Goal: Task Accomplishment & Management: Manage account settings

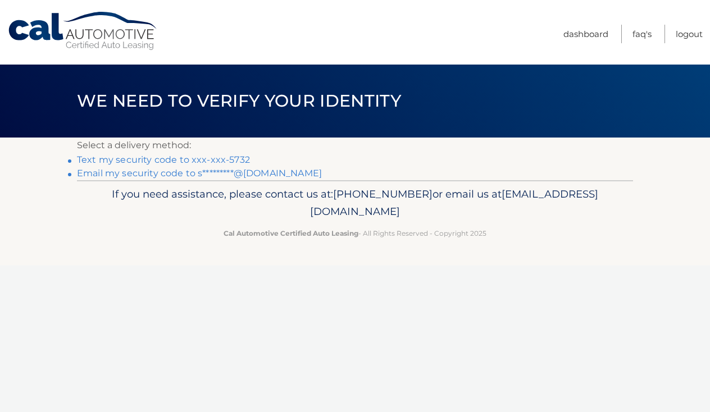
click at [212, 161] on link "Text my security code to xxx-xxx-5732" at bounding box center [163, 159] width 173 height 11
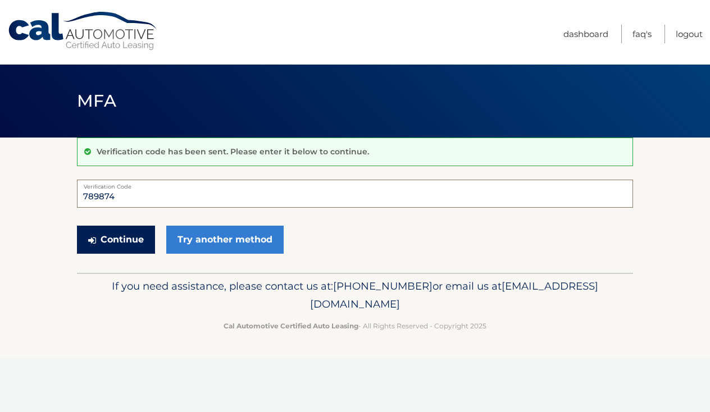
type input "789874"
click at [130, 235] on button "Continue" at bounding box center [116, 240] width 78 height 28
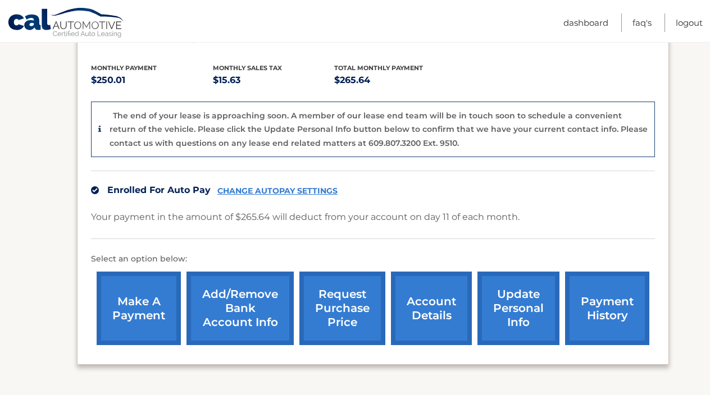
scroll to position [240, 0]
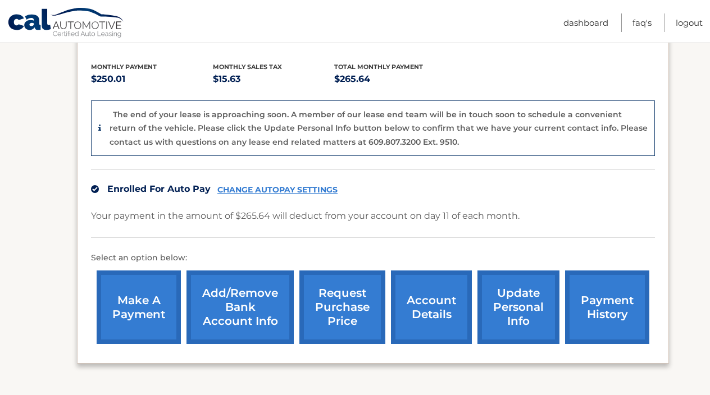
click at [341, 289] on link "request purchase price" at bounding box center [342, 308] width 86 height 74
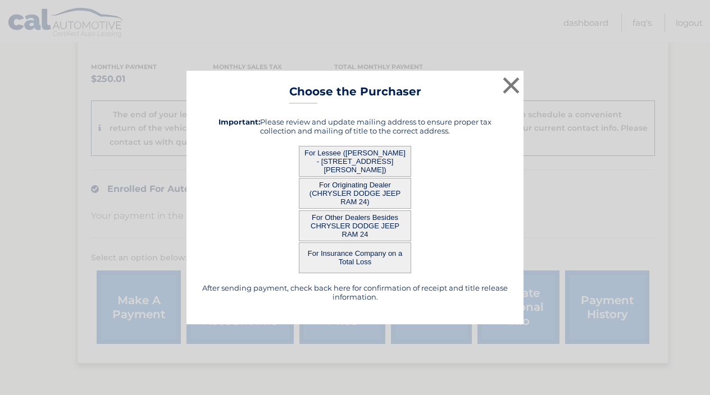
click at [342, 190] on button "For Originating Dealer (CHRYSLER DODGE JEEP RAM 24)" at bounding box center [355, 193] width 112 height 31
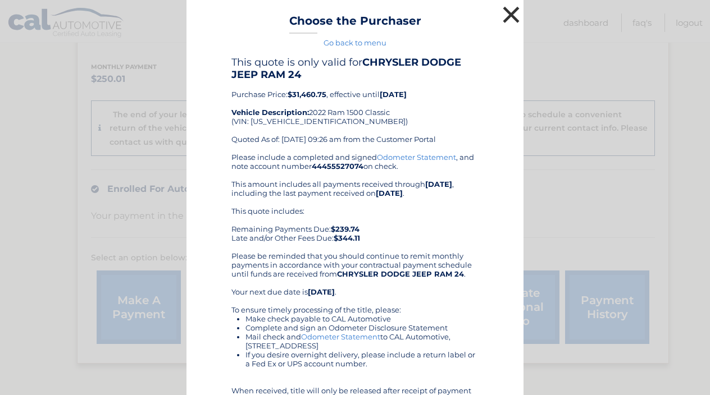
click at [514, 15] on button "×" at bounding box center [511, 14] width 22 height 22
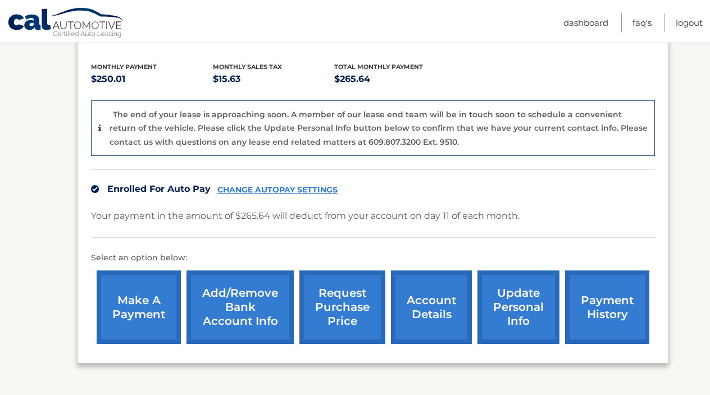
click at [337, 305] on link "request purchase price" at bounding box center [342, 308] width 86 height 74
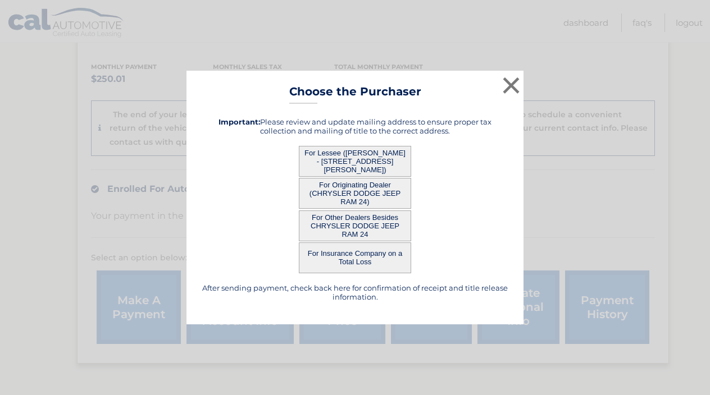
click at [345, 222] on button "For Other Dealers Besides CHRYSLER DODGE JEEP RAM 24" at bounding box center [355, 226] width 112 height 31
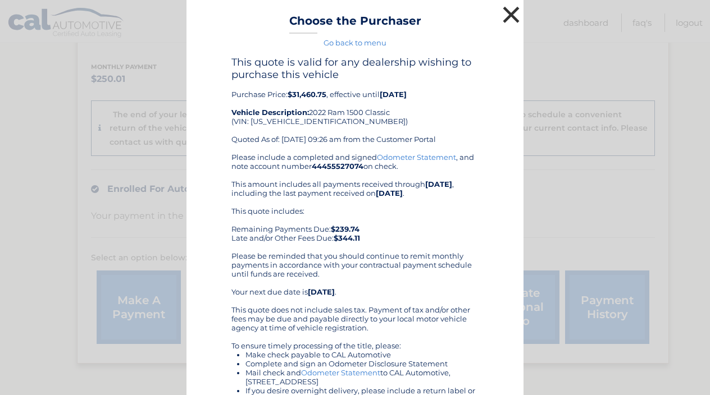
click at [509, 16] on button "×" at bounding box center [511, 14] width 22 height 22
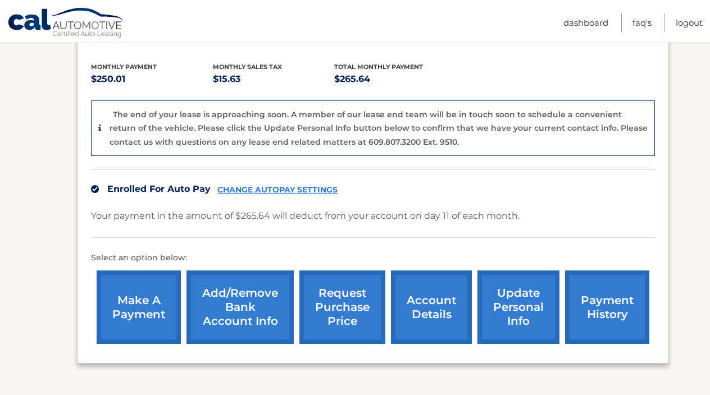
click at [342, 283] on link "request purchase price" at bounding box center [342, 308] width 86 height 74
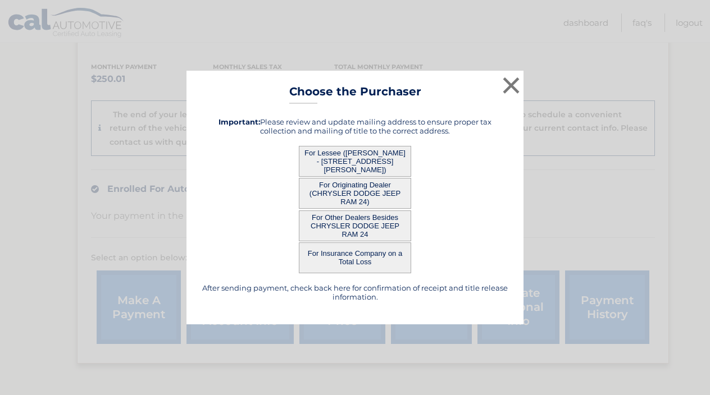
click at [341, 158] on button "For Lessee (BRIAN COAKLEY - 167 LEVIN RD, , ROCKLAND, MA 02370)" at bounding box center [355, 161] width 112 height 31
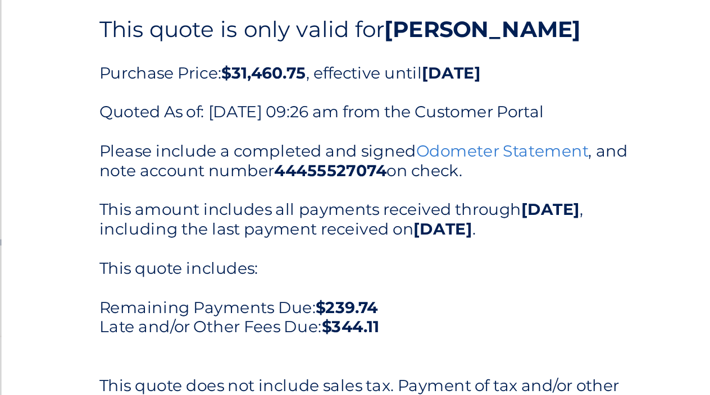
scroll to position [6, 0]
